Goal: Transaction & Acquisition: Purchase product/service

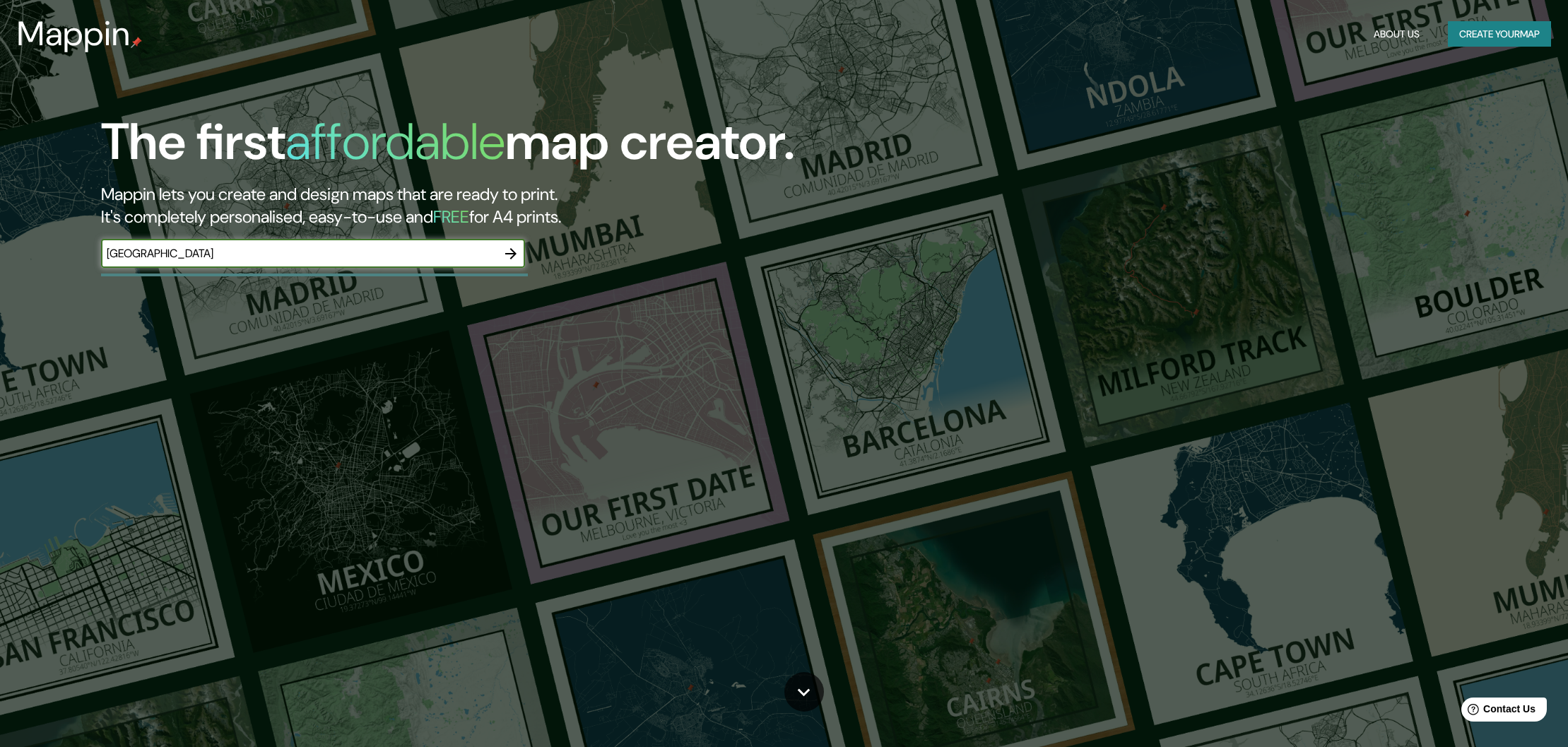
type input "[GEOGRAPHIC_DATA]"
click at [511, 255] on icon "button" at bounding box center [510, 253] width 17 height 17
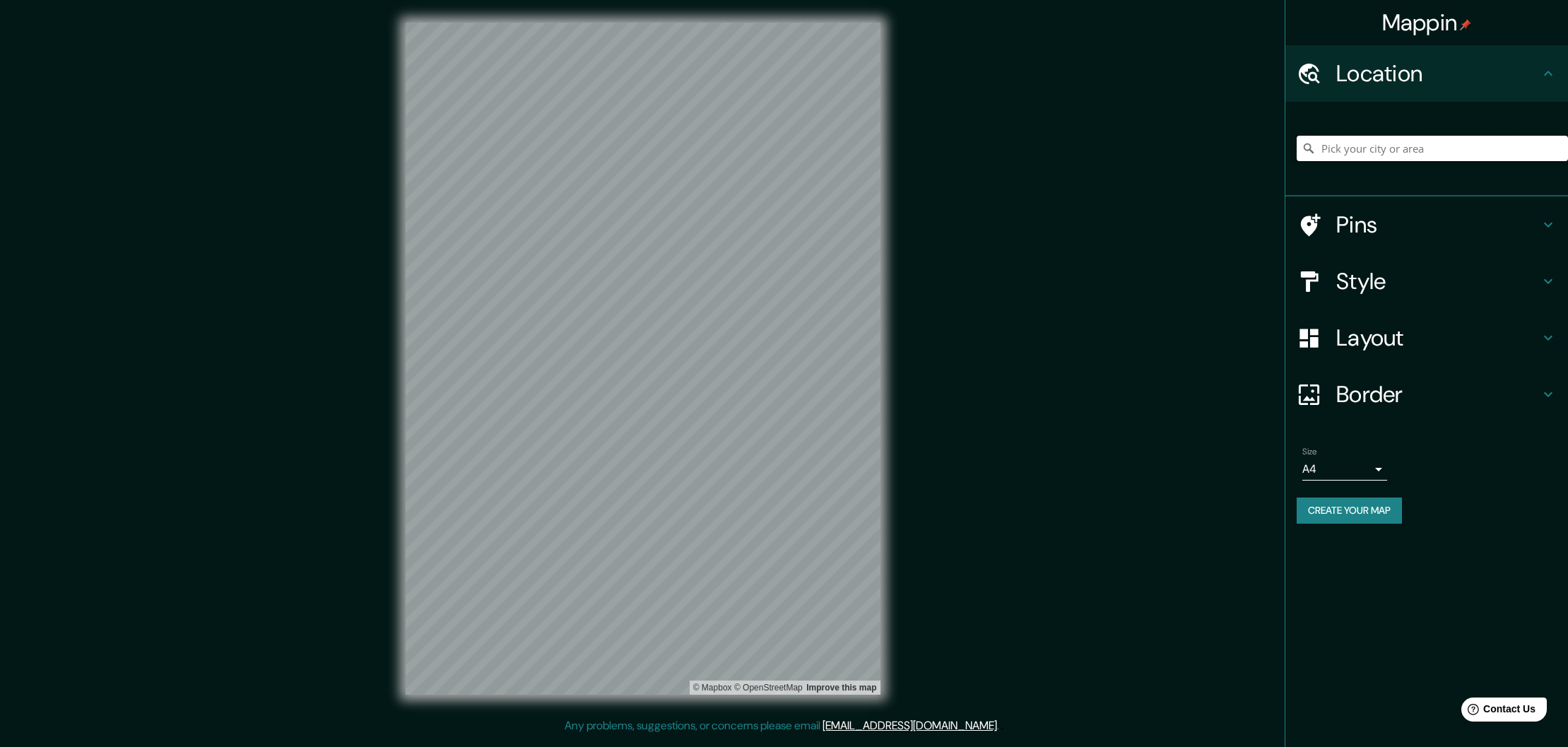
click at [1375, 149] on input "Pick your city or area" at bounding box center [1432, 148] width 271 height 25
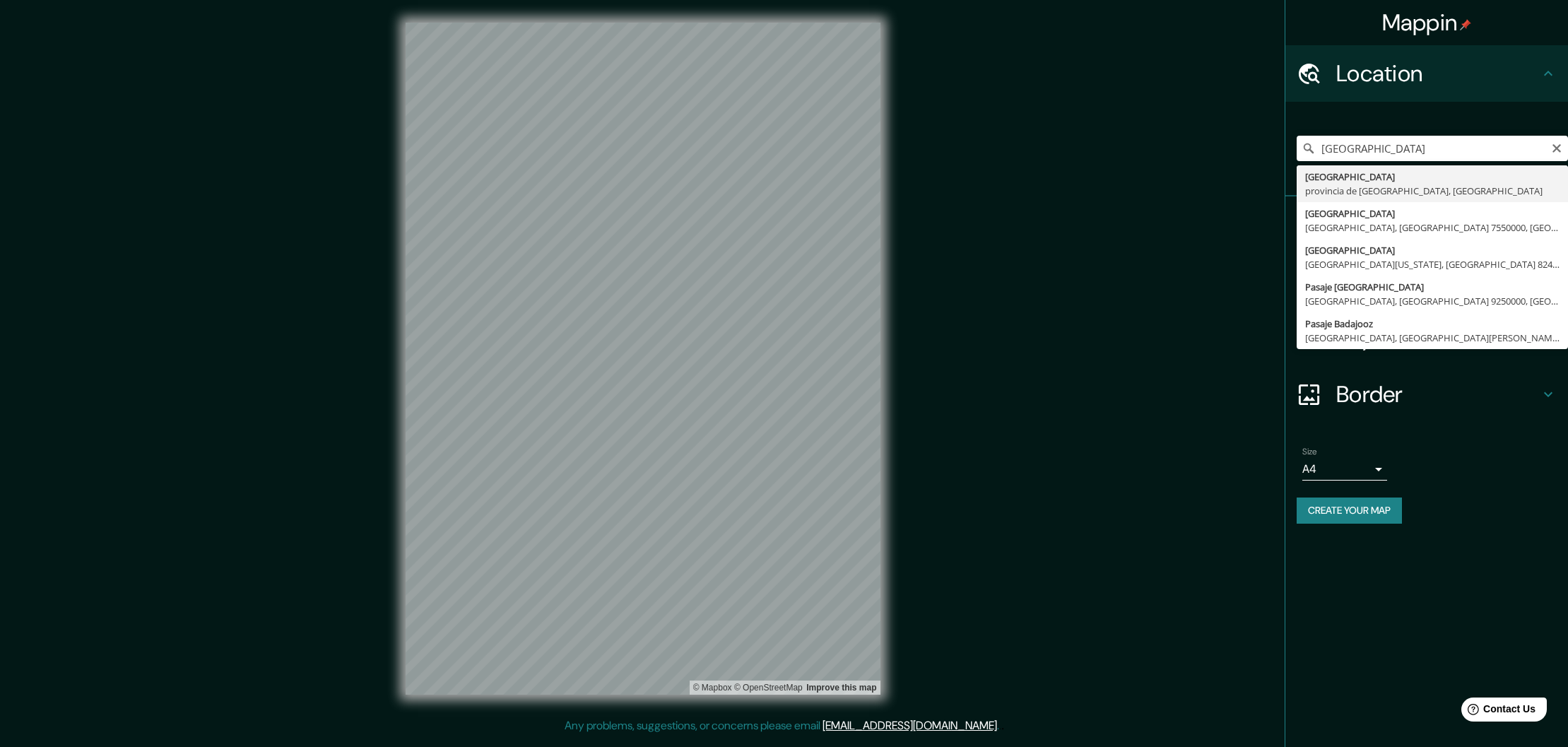
type input "[GEOGRAPHIC_DATA], [GEOGRAPHIC_DATA], [GEOGRAPHIC_DATA]"
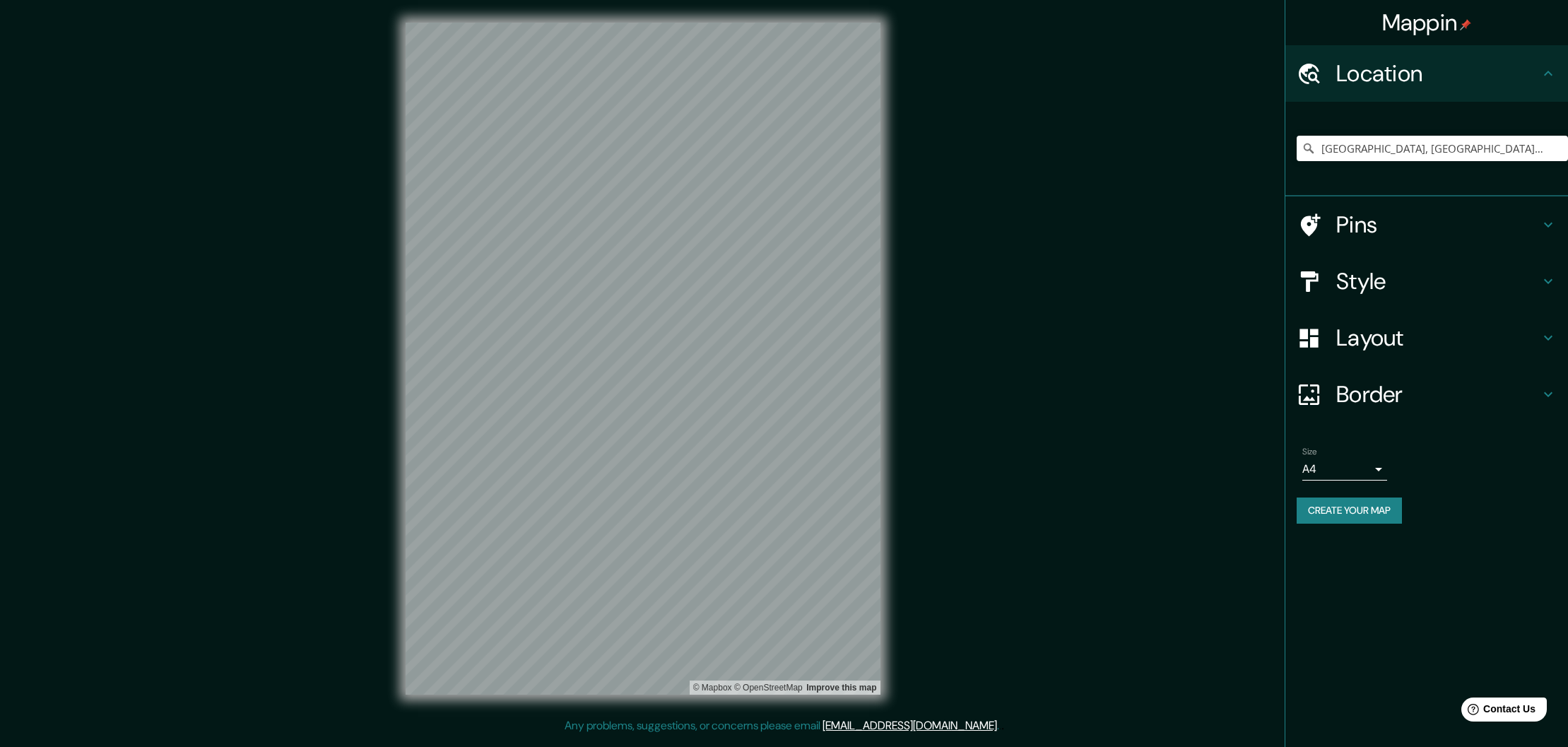
click at [1389, 282] on h4 "Style" at bounding box center [1437, 281] width 203 height 28
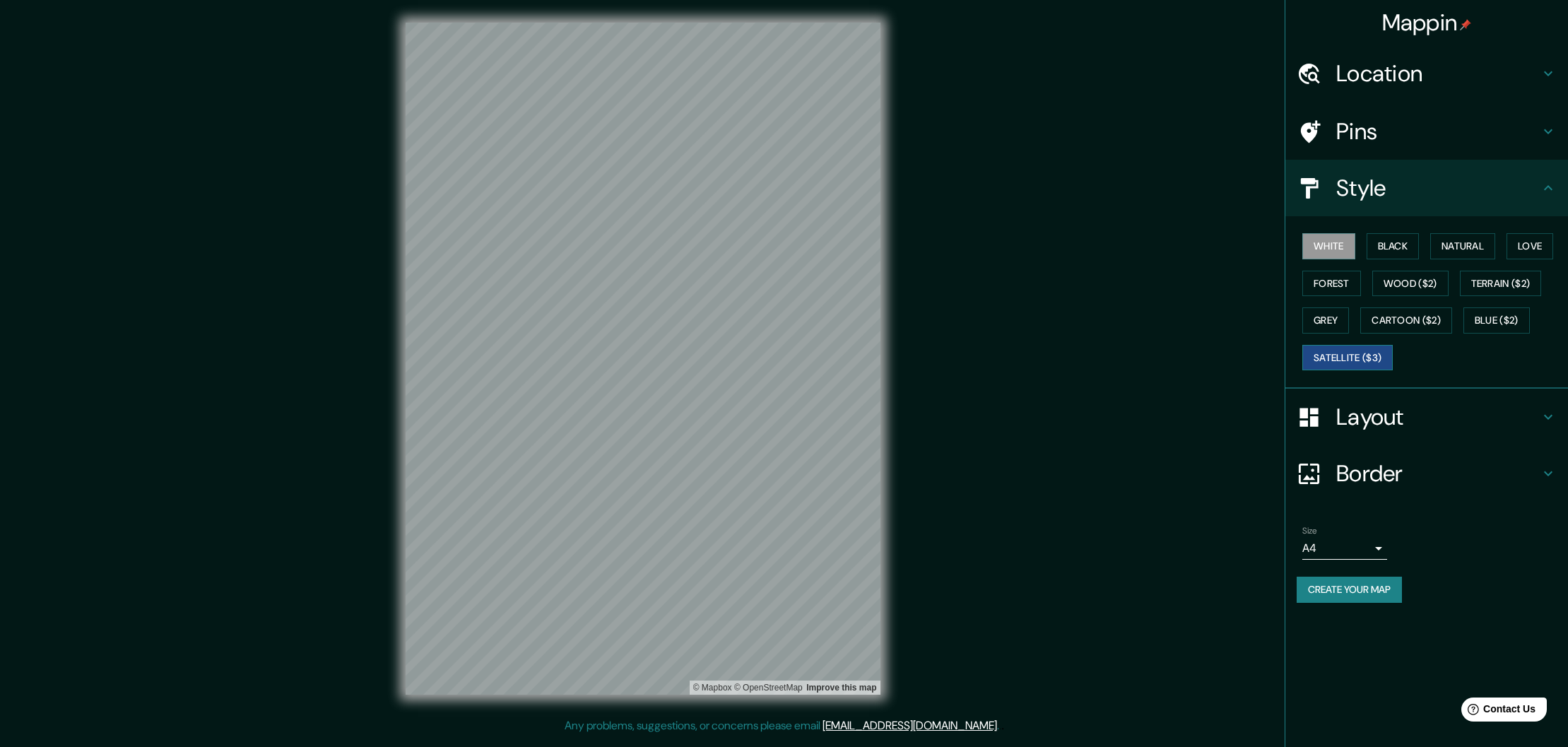
click at [1348, 354] on button "Satellite ($3)" at bounding box center [1347, 358] width 91 height 26
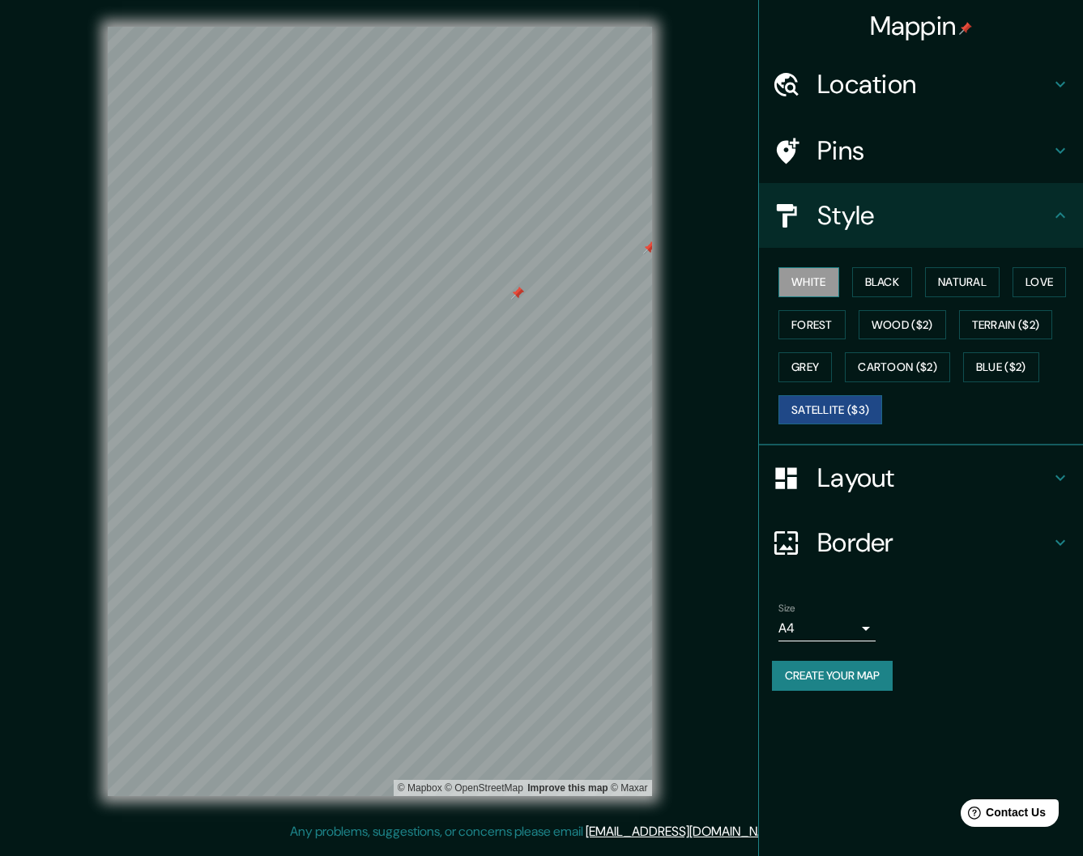
click at [814, 280] on button "White" at bounding box center [809, 282] width 61 height 30
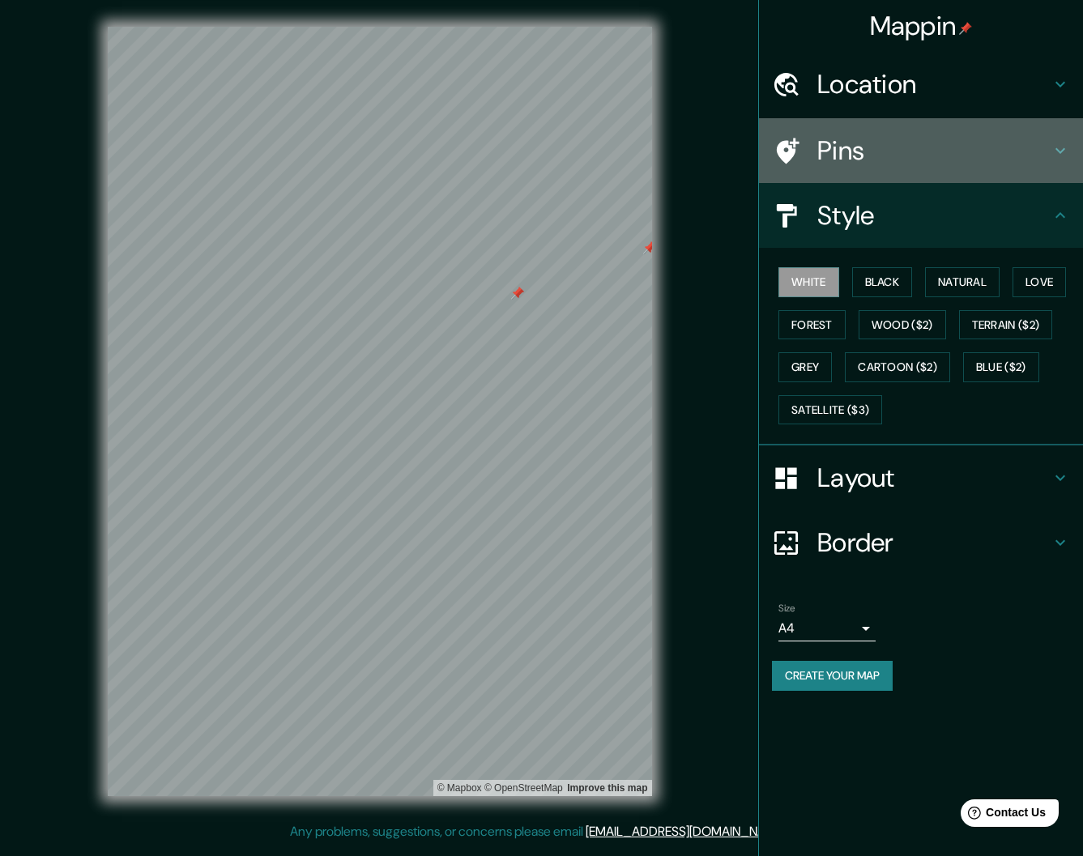
click at [840, 151] on h4 "Pins" at bounding box center [933, 150] width 233 height 32
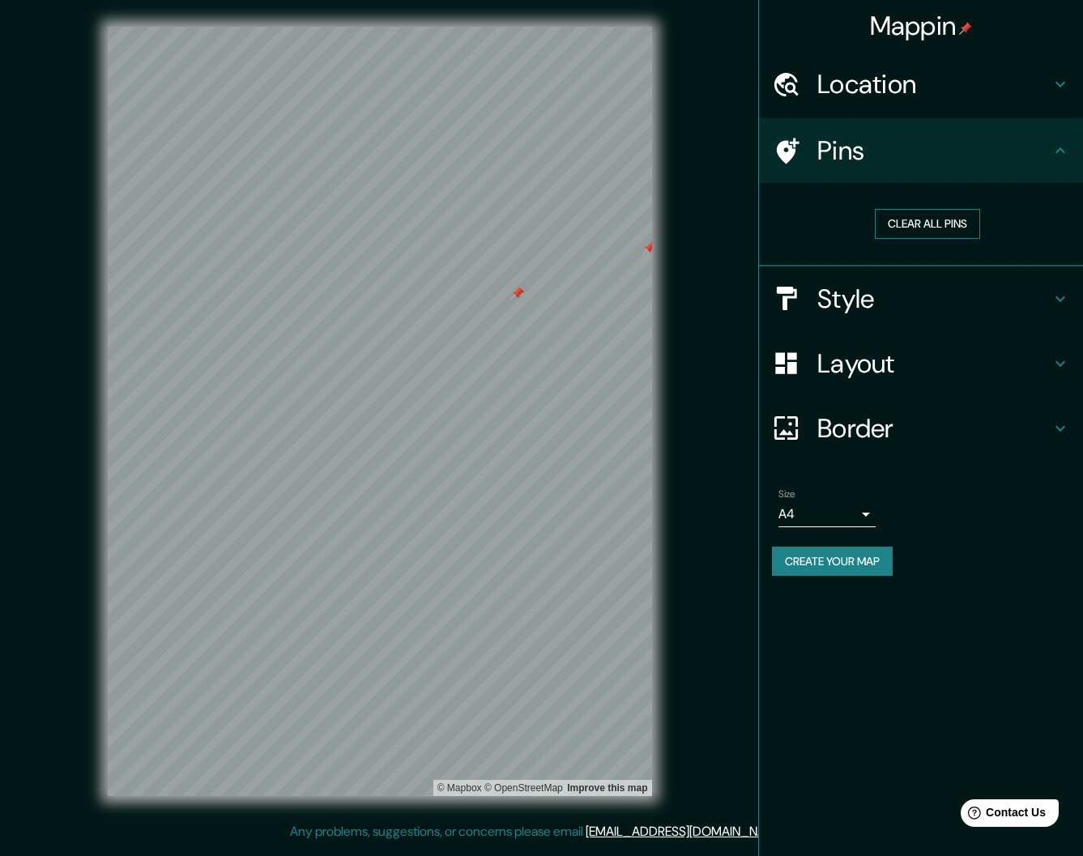
click at [913, 228] on button "Clear all pins" at bounding box center [927, 224] width 105 height 30
click at [841, 291] on h4 "Style" at bounding box center [933, 299] width 233 height 32
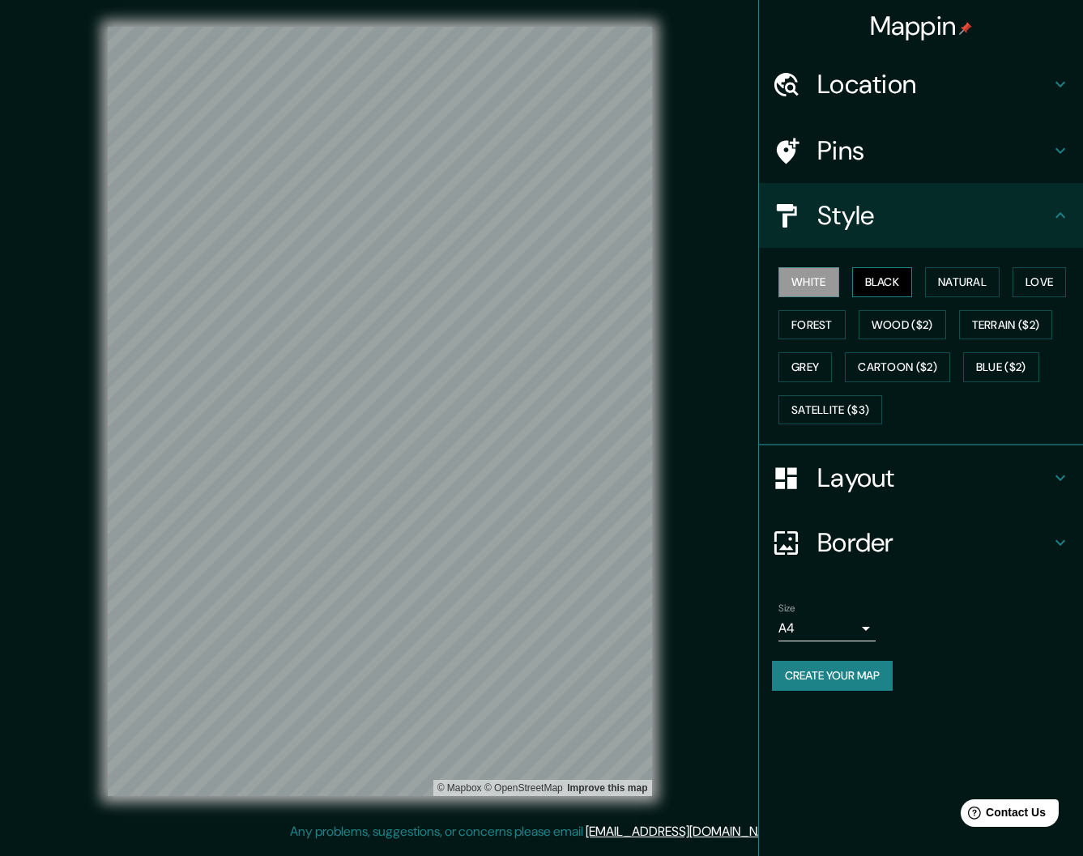
click at [873, 287] on button "Black" at bounding box center [882, 282] width 61 height 30
click at [949, 283] on button "Natural" at bounding box center [962, 282] width 75 height 30
click at [1056, 284] on button "Love" at bounding box center [1039, 282] width 53 height 30
click at [787, 332] on button "Forest" at bounding box center [812, 325] width 67 height 30
click at [873, 328] on button "Wood ($2)" at bounding box center [902, 325] width 87 height 30
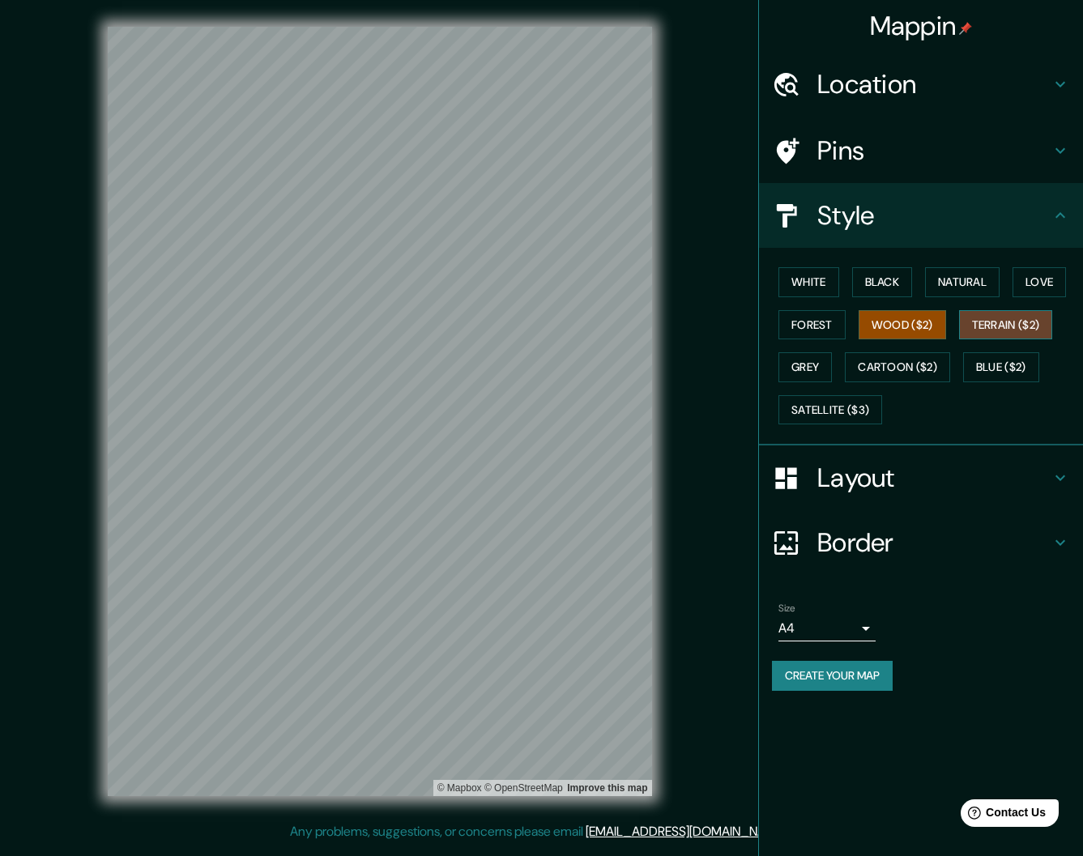
click at [1014, 327] on button "Terrain ($2)" at bounding box center [1006, 325] width 94 height 30
click at [943, 330] on button "Wood ($2)" at bounding box center [902, 325] width 87 height 30
click at [821, 370] on button "Grey" at bounding box center [805, 367] width 53 height 30
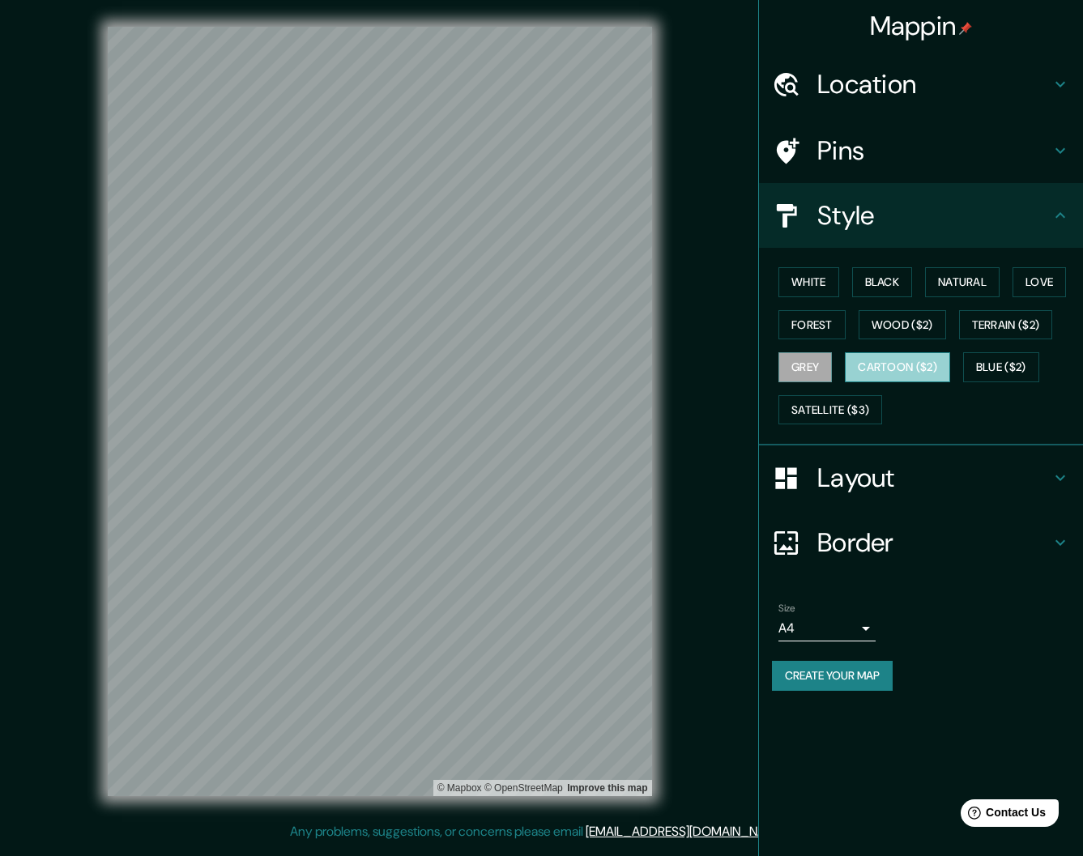
click at [880, 371] on button "Cartoon ($2)" at bounding box center [897, 367] width 105 height 30
click at [992, 369] on button "Blue ($2)" at bounding box center [1001, 367] width 76 height 30
